Goal: Obtain resource: Obtain resource

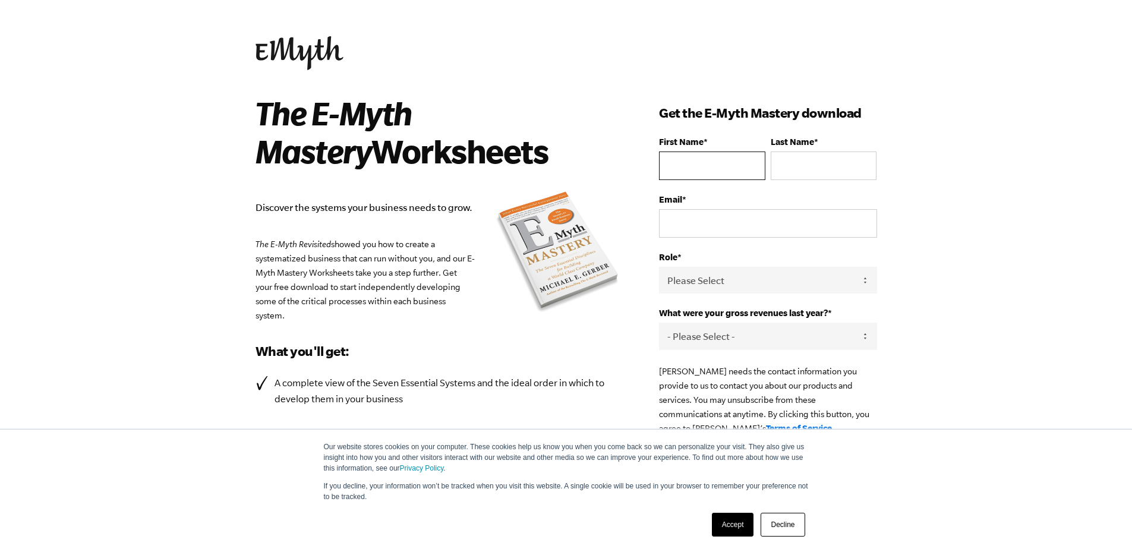
click at [679, 171] on input "First Name *" at bounding box center [712, 166] width 106 height 29
type input "O"
type input "Ayinla"
click at [679, 234] on input "Email *" at bounding box center [767, 223] width 217 height 29
type input "oluwaseun.ayinla@yahoo.com"
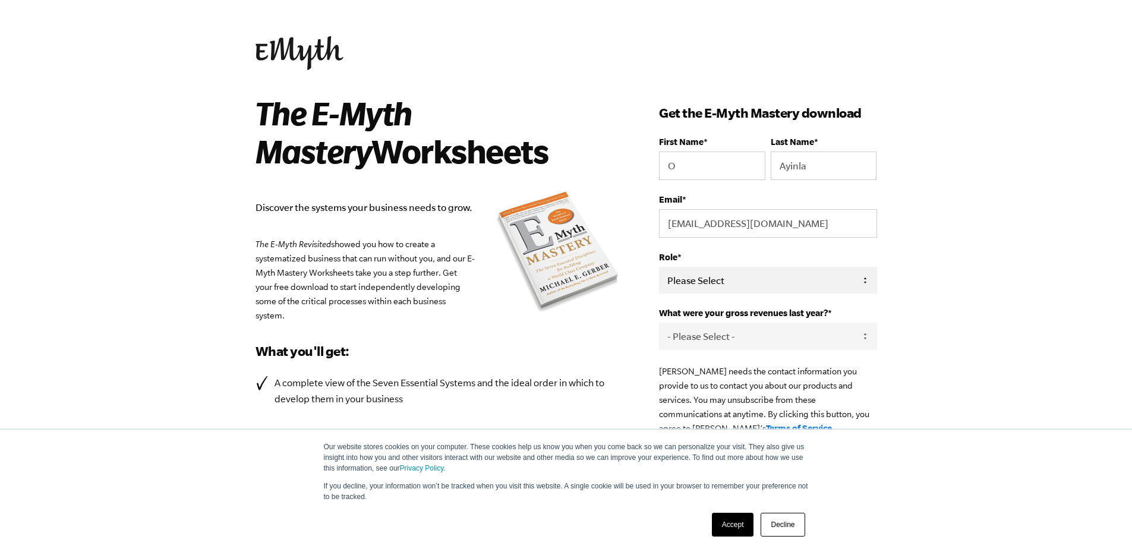
click at [761, 281] on select "Please Select Owner Partner / Co-Owner Executive Employee / Other" at bounding box center [767, 280] width 217 height 27
select select "Owner"
click at [659, 267] on select "Please Select Owner Partner / Co-Owner Executive Employee / Other" at bounding box center [767, 280] width 217 height 27
click at [749, 329] on select "- Please Select - 0-75K 76-150K 151-275K 276-500K 501-750K 751-1M 1-2.5M 2.5-5M…" at bounding box center [767, 336] width 217 height 27
select select "276-500K"
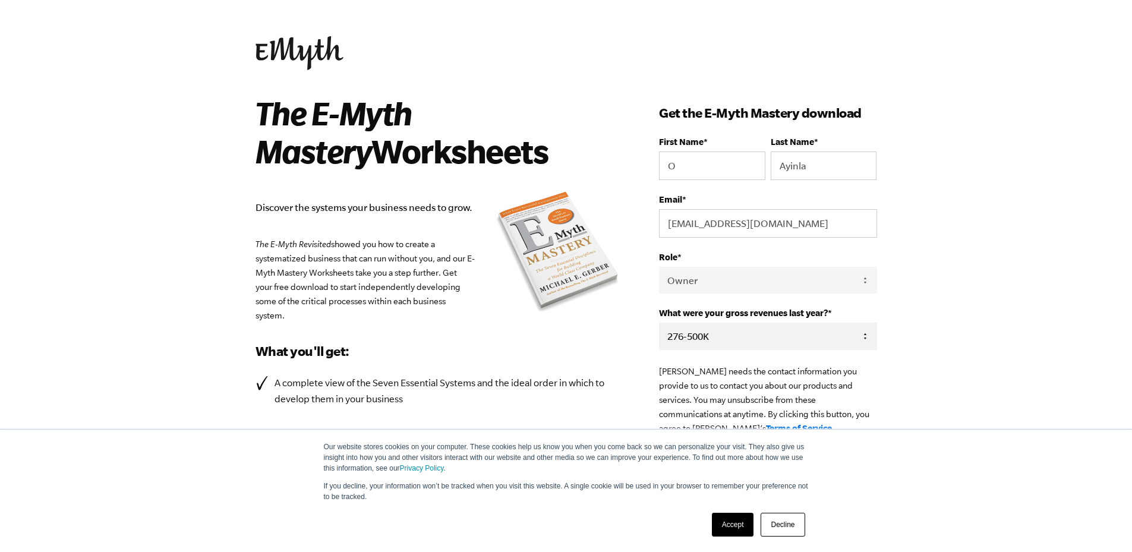
click at [659, 324] on select "- Please Select - 0-75K 76-150K 151-275K 276-500K 501-750K 751-1M 1-2.5M 2.5-5M…" at bounding box center [767, 336] width 217 height 27
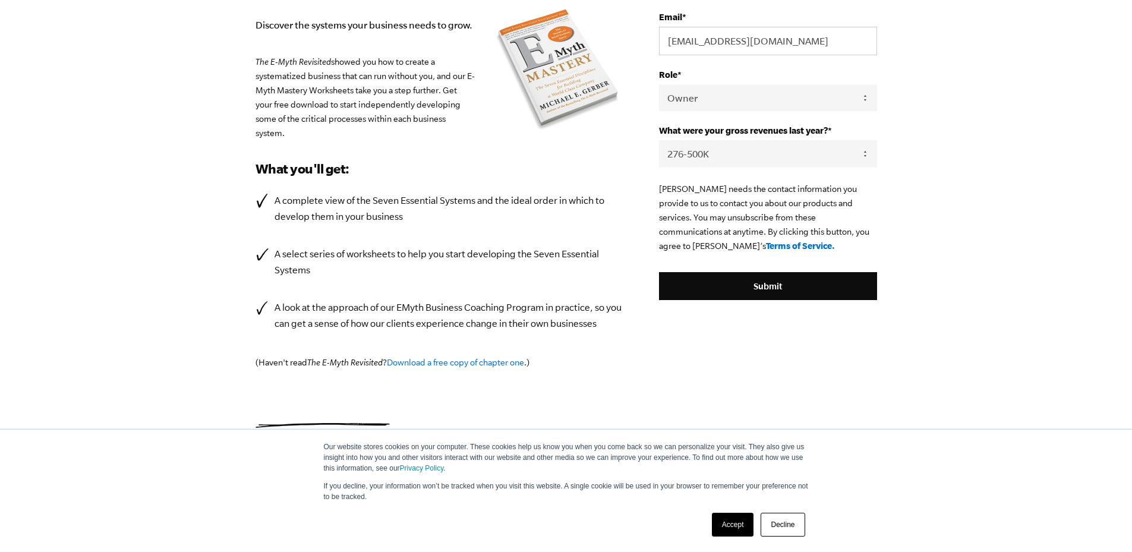
scroll to position [183, 0]
click at [759, 287] on input "Submit" at bounding box center [767, 286] width 217 height 29
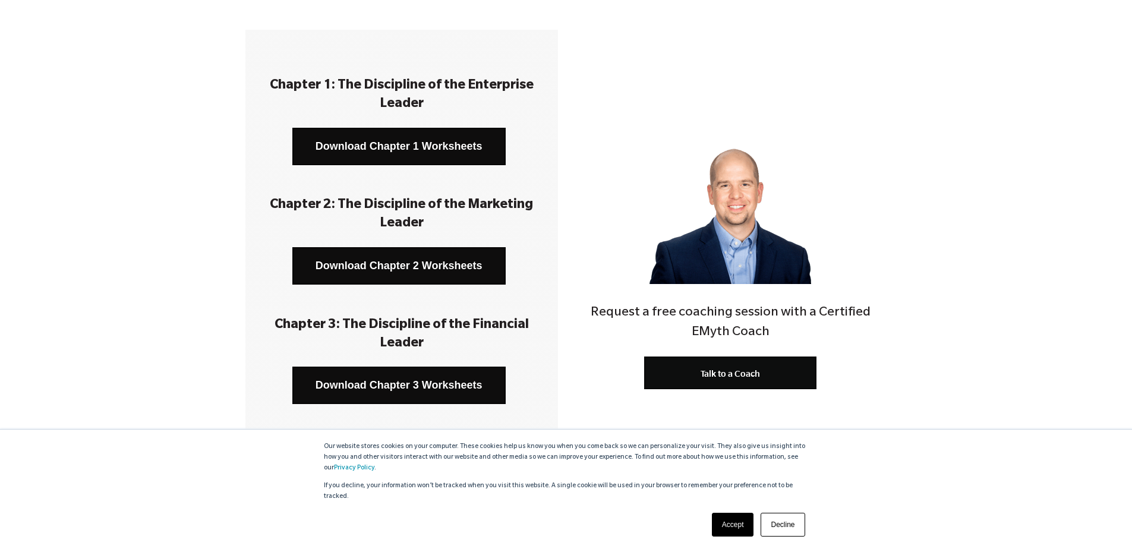
scroll to position [178, 0]
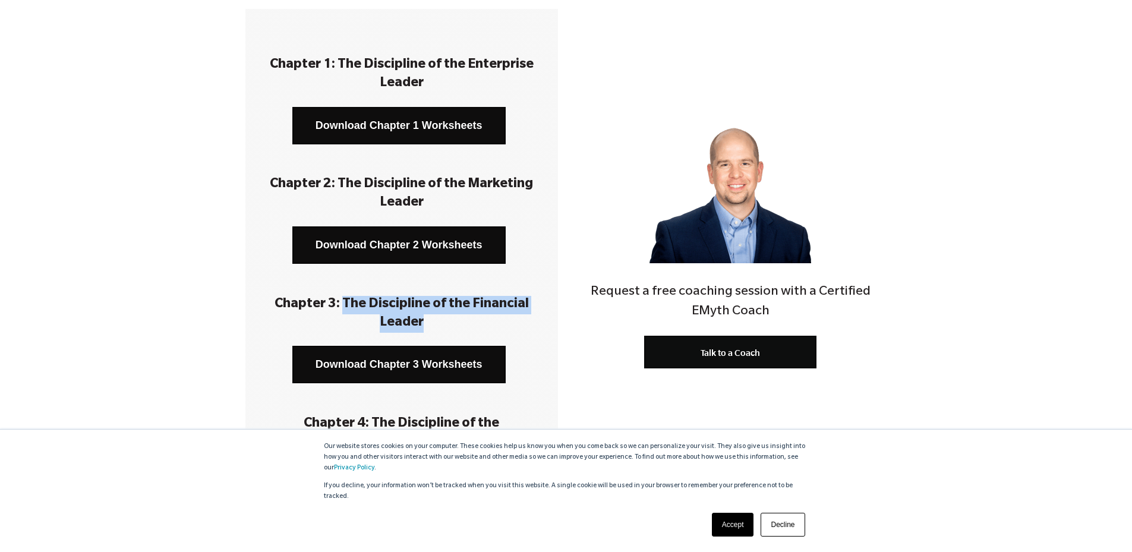
drag, startPoint x: 343, startPoint y: 304, endPoint x: 431, endPoint y: 325, distance: 89.8
click at [431, 325] on h3 "Chapter 3: The Discipline of the Financial Leader" at bounding box center [401, 314] width 277 height 37
click at [421, 317] on h3 "Chapter 3: The Discipline of the Financial Leader" at bounding box center [401, 314] width 277 height 37
drag, startPoint x: 371, startPoint y: 308, endPoint x: 431, endPoint y: 329, distance: 63.7
click at [431, 329] on h3 "Chapter 3: The Discipline of the Financial Leader" at bounding box center [401, 314] width 277 height 37
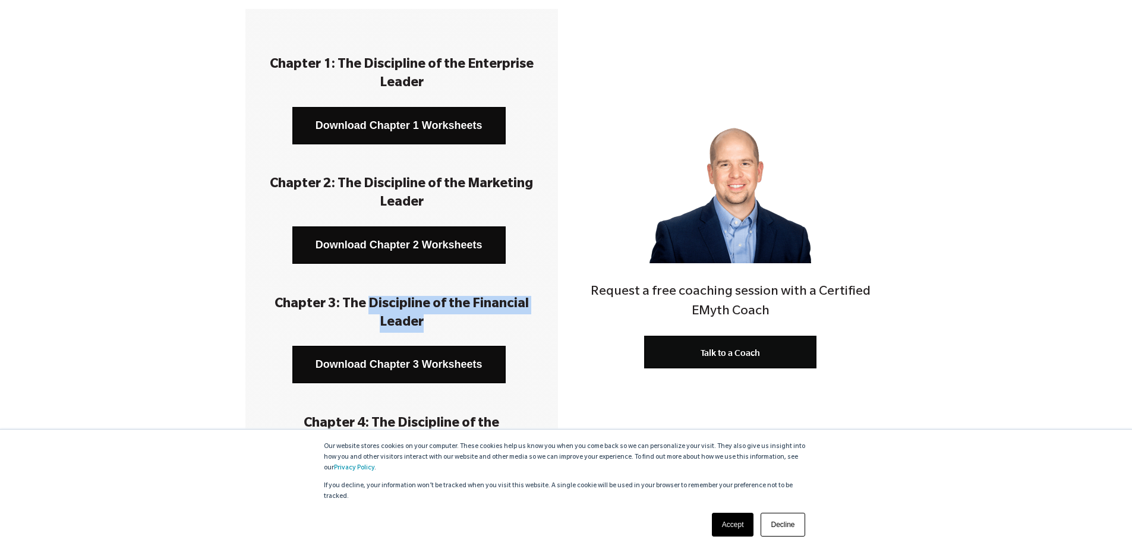
copy h3 "Discipline of the Financial Leader"
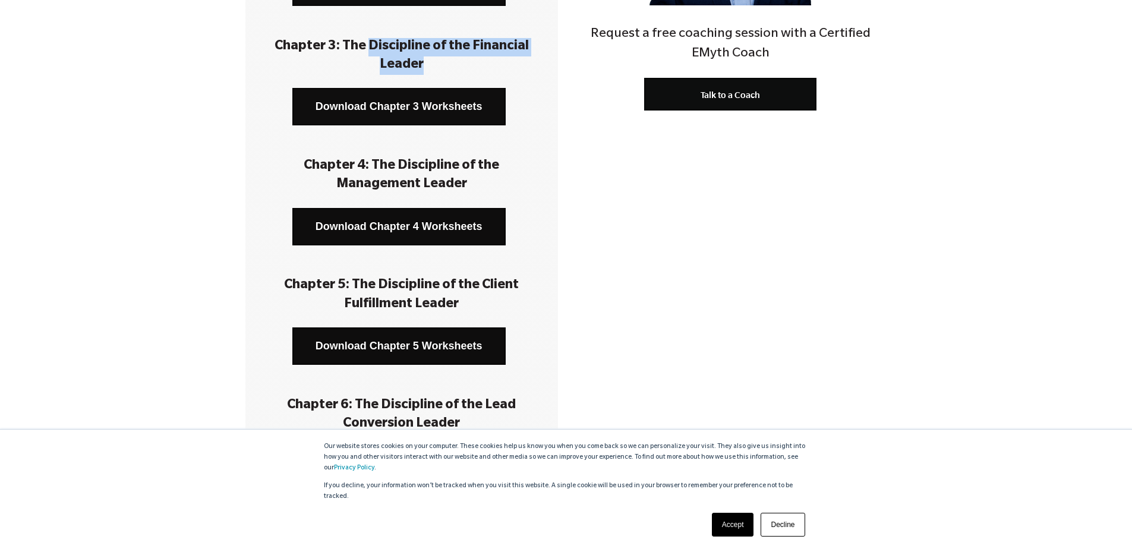
scroll to position [475, 0]
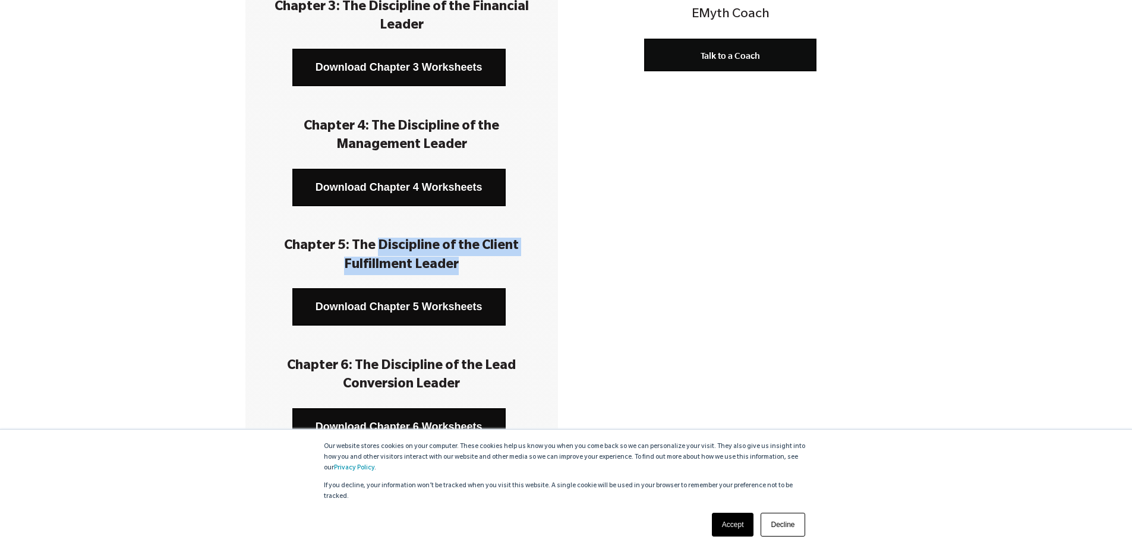
drag, startPoint x: 379, startPoint y: 248, endPoint x: 491, endPoint y: 265, distance: 113.6
click at [491, 265] on h3 "Chapter 5: The Discipline of the Client Fulfillment Leader" at bounding box center [401, 256] width 277 height 37
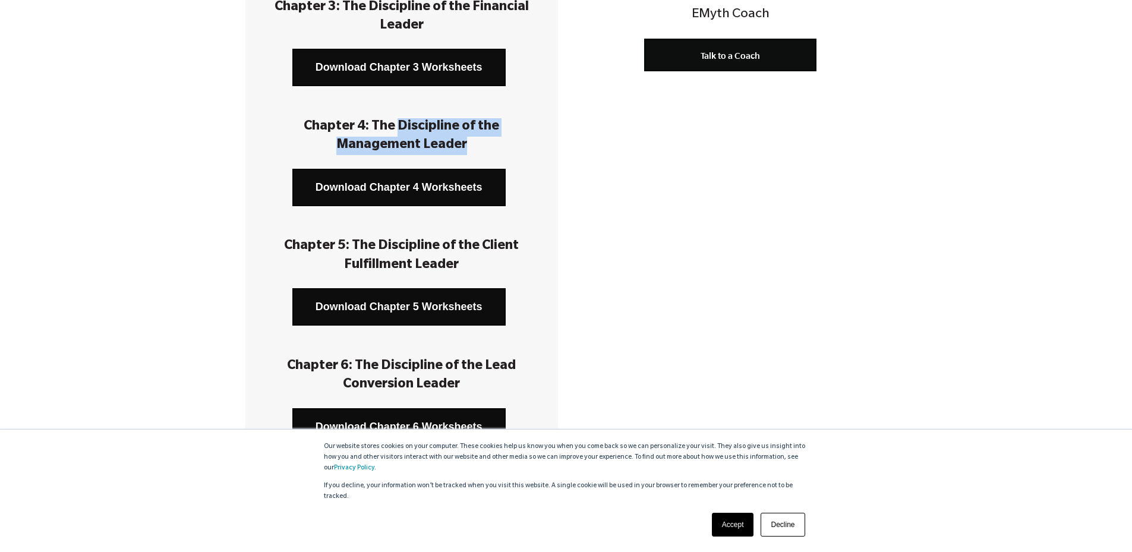
drag, startPoint x: 358, startPoint y: 131, endPoint x: 452, endPoint y: 151, distance: 96.6
click at [452, 151] on h3 "Chapter 4: The Discipline of the Management Leader" at bounding box center [401, 136] width 277 height 37
copy h3 "Discipline of the Management Leader"
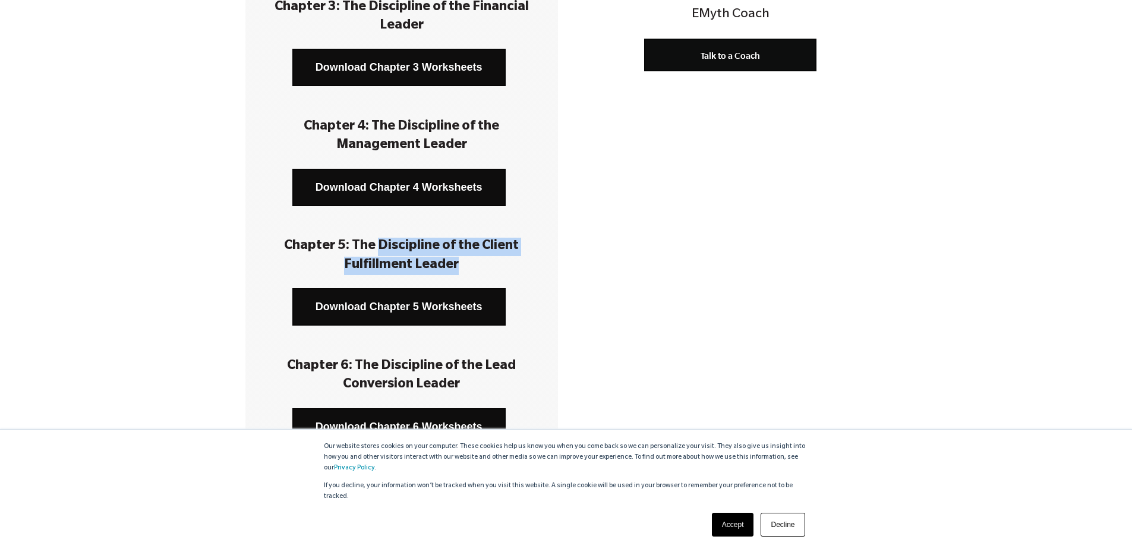
drag, startPoint x: 379, startPoint y: 245, endPoint x: 468, endPoint y: 264, distance: 91.0
click at [485, 264] on h3 "Chapter 5: The Discipline of the Client Fulfillment Leader" at bounding box center [401, 256] width 277 height 37
copy h3 "Discipline of the Client Fulfillment Leader"
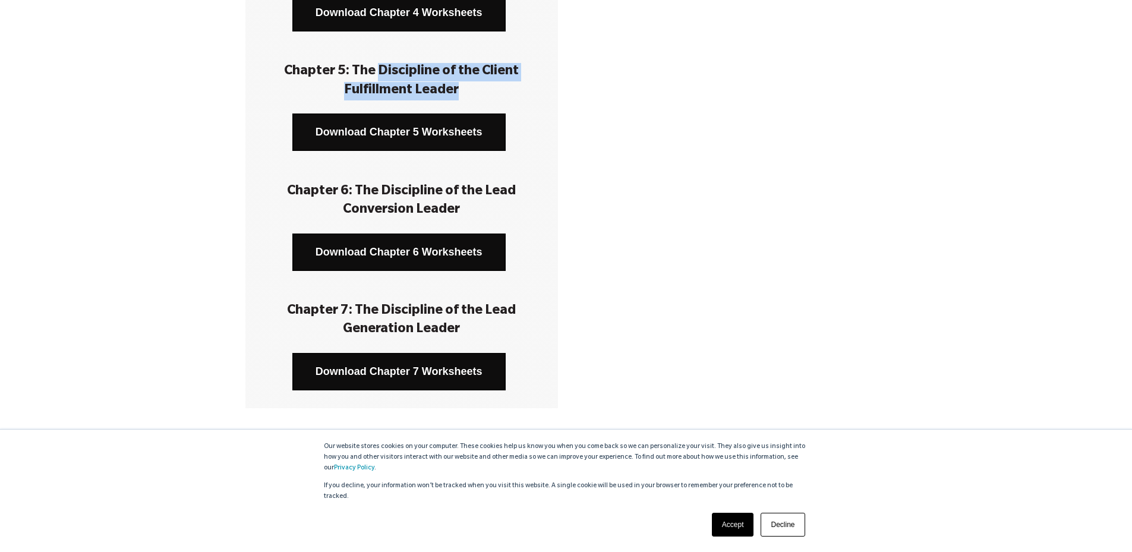
scroll to position [654, 0]
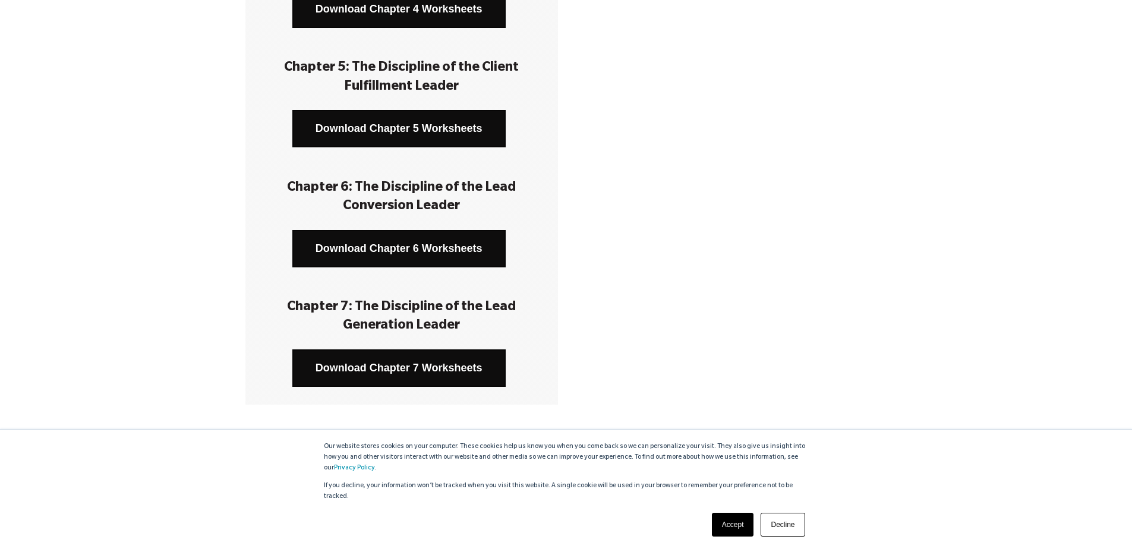
drag, startPoint x: 433, startPoint y: 249, endPoint x: 411, endPoint y: 192, distance: 61.1
click at [411, 192] on h3 "Chapter 6: The Discipline of the Lead Conversion Leader" at bounding box center [401, 197] width 277 height 37
drag, startPoint x: 385, startPoint y: 185, endPoint x: 501, endPoint y: 206, distance: 117.6
click at [501, 206] on h3 "Chapter 6: The Discipline of the Lead Conversion Leader" at bounding box center [401, 197] width 277 height 37
copy h3 "Discipline of the Lead Conversion Leader"
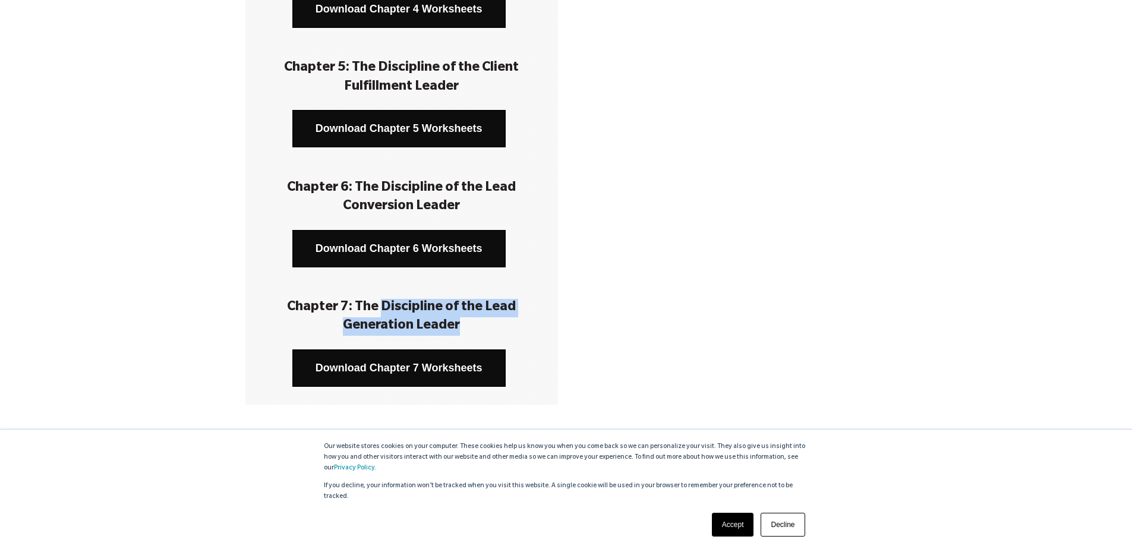
drag, startPoint x: 385, startPoint y: 311, endPoint x: 485, endPoint y: 342, distance: 104.5
click at [485, 342] on div "Chapter 7: The Discipline of the Lead Generation Leader" at bounding box center [401, 308] width 277 height 82
copy h3 "Discipline of the Lead Generation Leader"
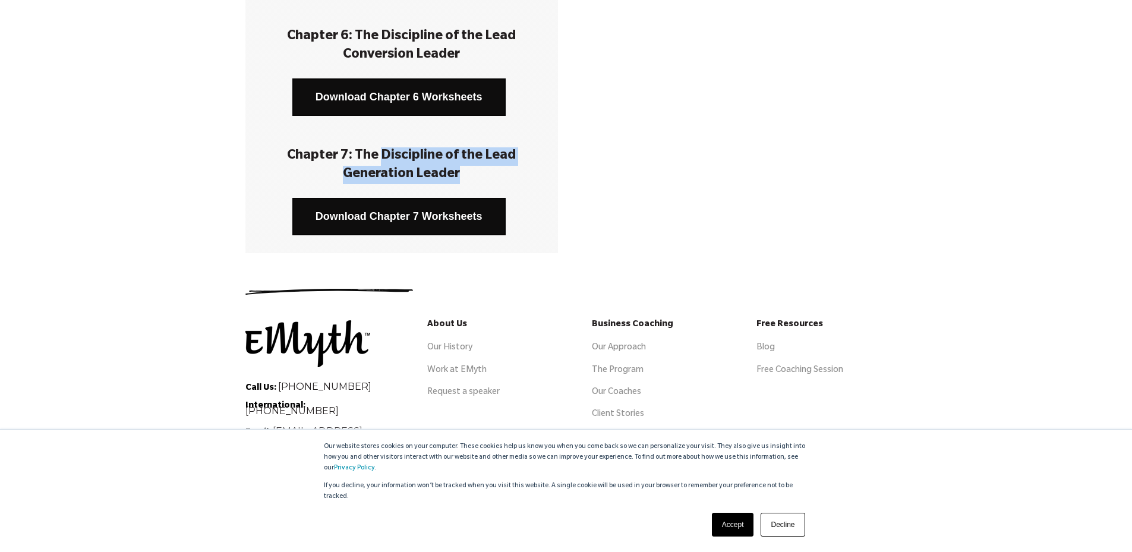
scroll to position [834, 0]
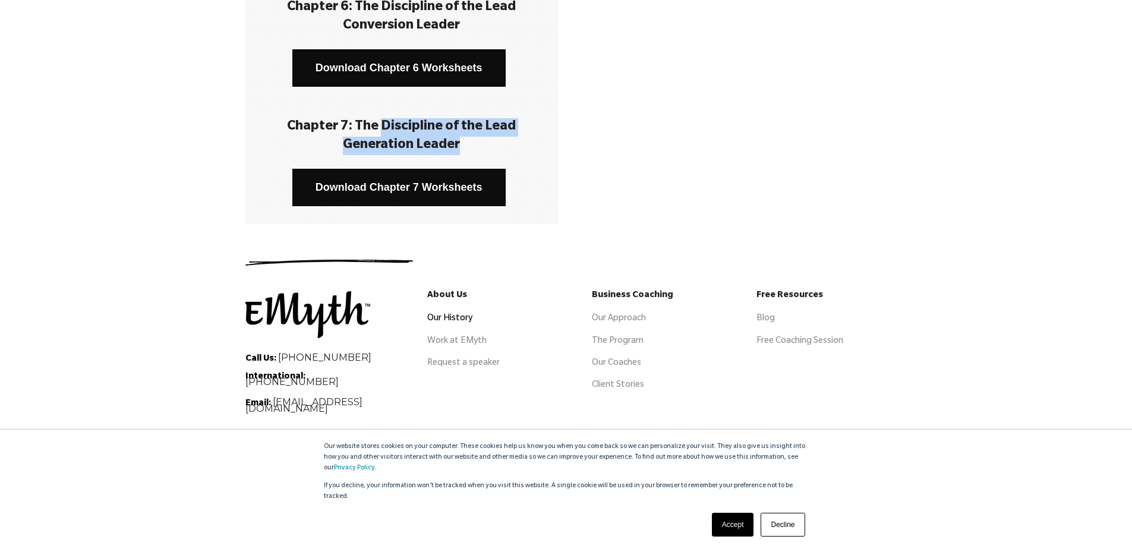
click at [457, 315] on link "Our History" at bounding box center [449, 319] width 45 height 10
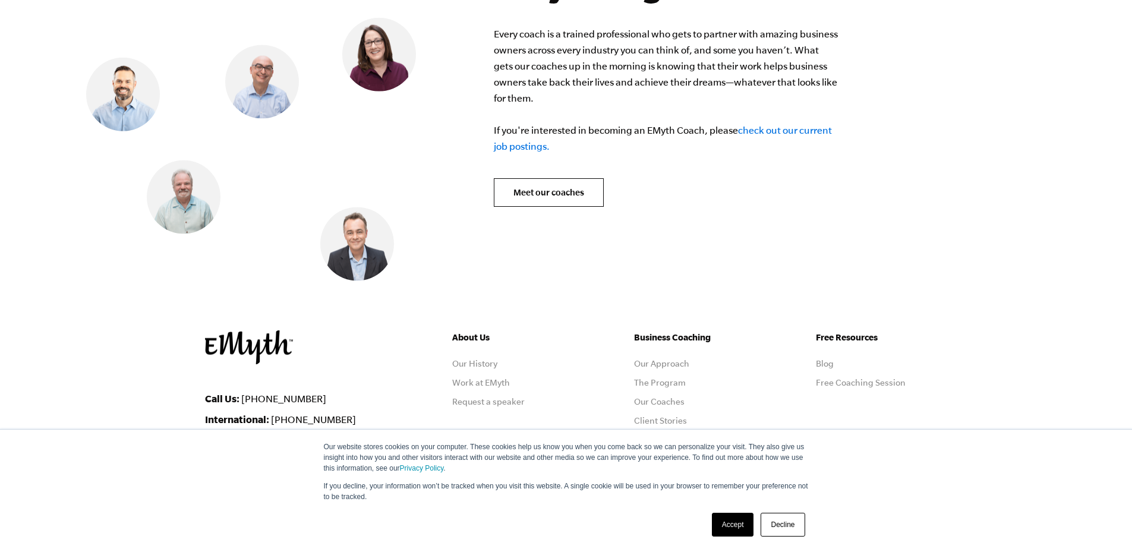
scroll to position [4914, 0]
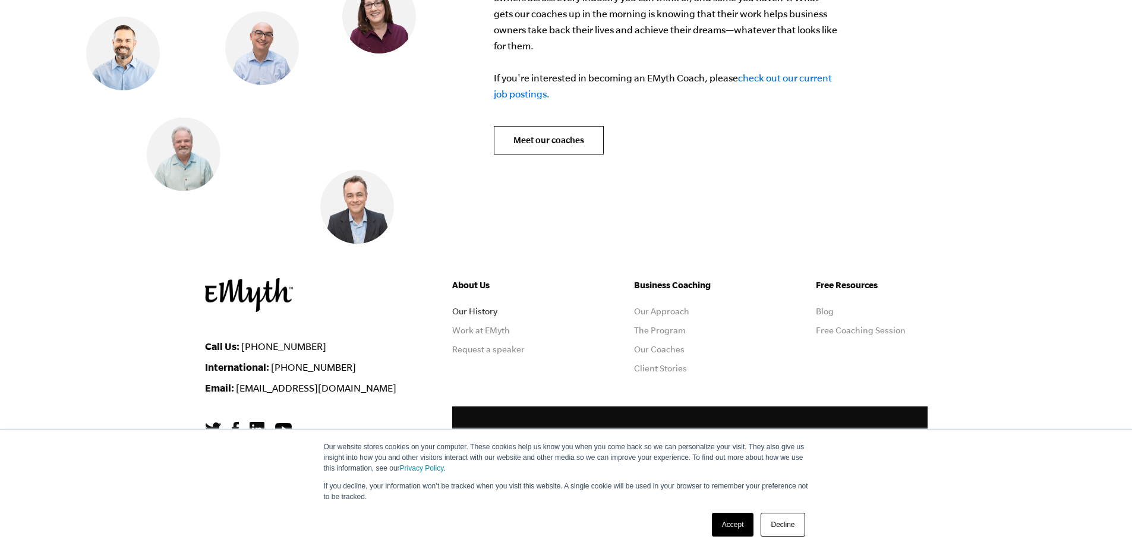
click at [475, 307] on link "Our History" at bounding box center [474, 312] width 45 height 10
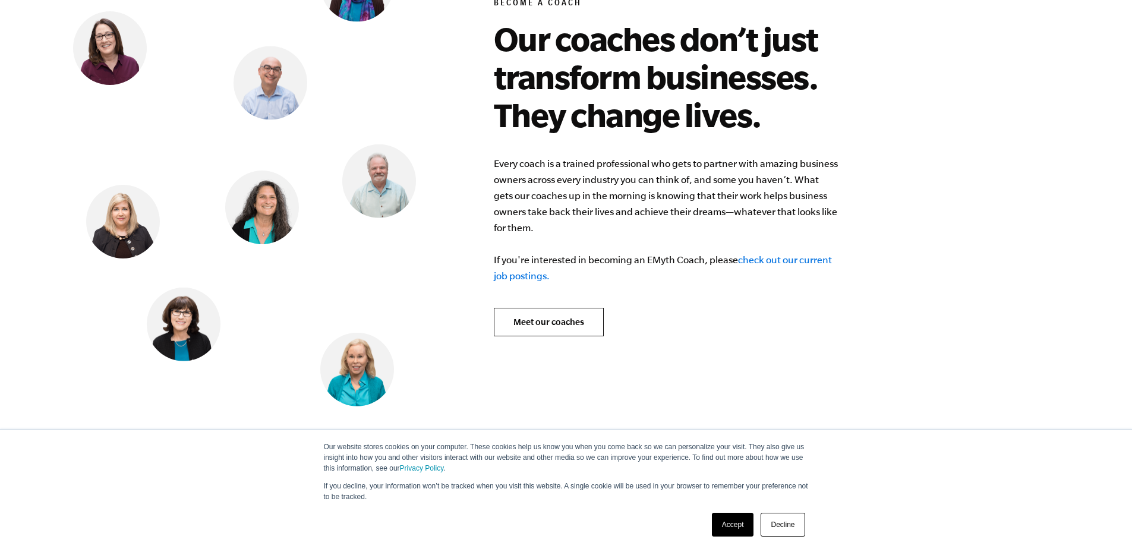
scroll to position [4914, 0]
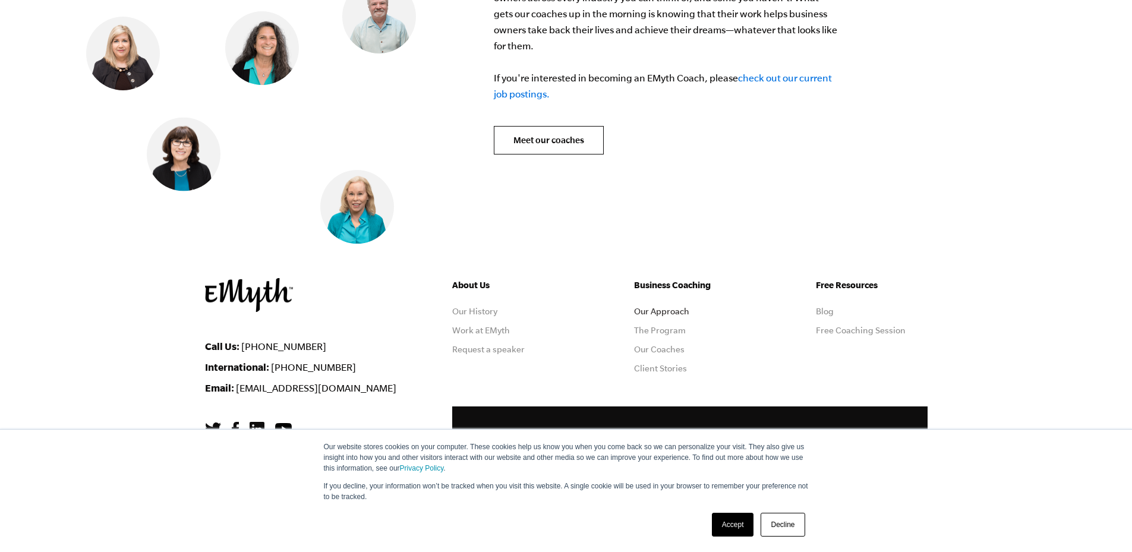
click at [668, 307] on link "Our Approach" at bounding box center [661, 312] width 55 height 10
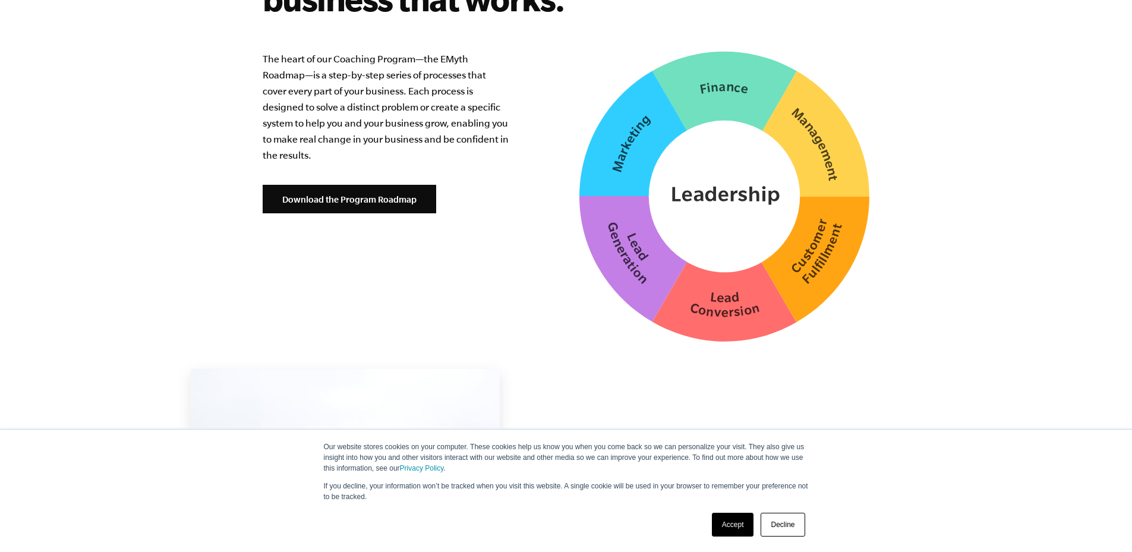
scroll to position [3012, 0]
